Goal: Information Seeking & Learning: Learn about a topic

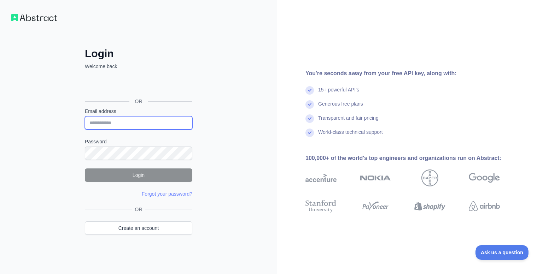
click at [130, 124] on input "Email address" at bounding box center [138, 122] width 107 height 13
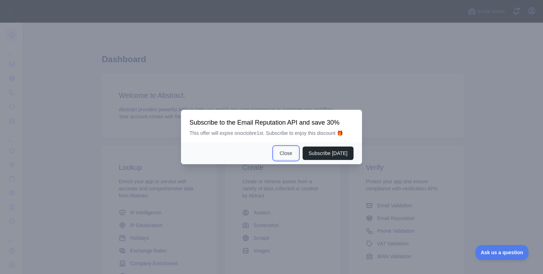
click at [294, 156] on button "Close" at bounding box center [286, 153] width 25 height 13
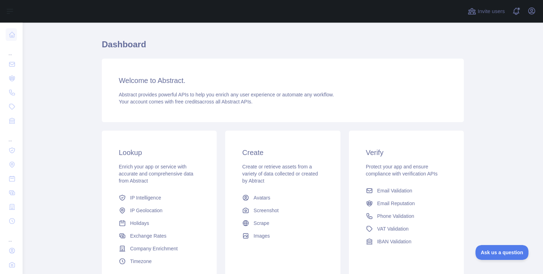
scroll to position [35, 0]
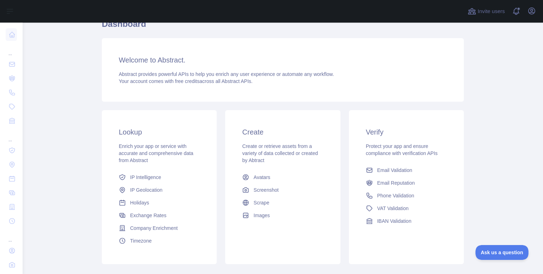
click at [140, 206] on span "Holidays" at bounding box center [139, 202] width 19 height 7
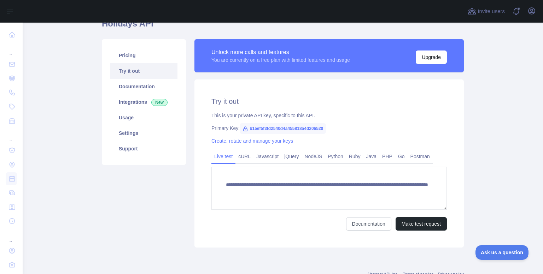
scroll to position [71, 0]
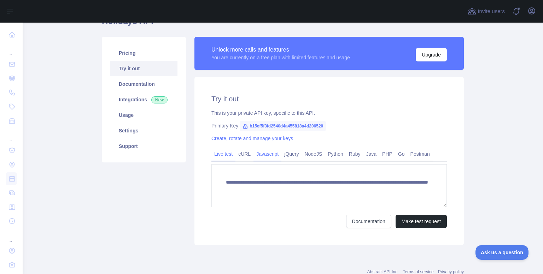
click at [263, 155] on link "Javascript" at bounding box center [267, 153] width 28 height 11
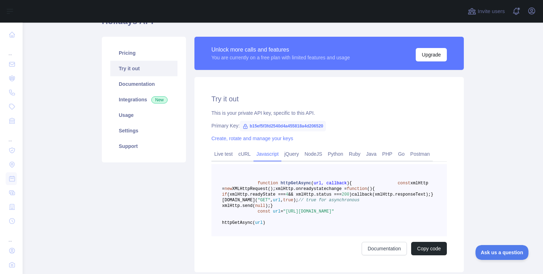
click at [259, 123] on span "b15ef5f3fd2540d4a455818a4d206520" at bounding box center [283, 126] width 86 height 11
click at [259, 124] on span "b15ef5f3fd2540d4a455818a4d206520" at bounding box center [283, 126] width 86 height 11
click at [300, 126] on span "b15ef5f3fd2540d4a455818a4d206520" at bounding box center [283, 126] width 86 height 11
